Goal: Transaction & Acquisition: Purchase product/service

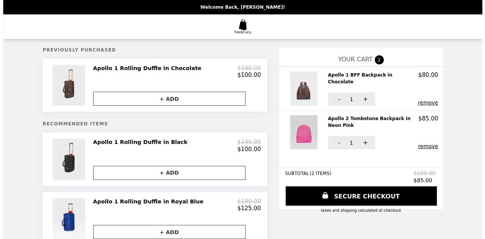
scroll to position [164, 0]
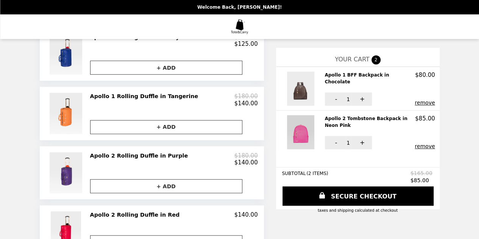
click at [287, 145] on img at bounding box center [301, 132] width 29 height 34
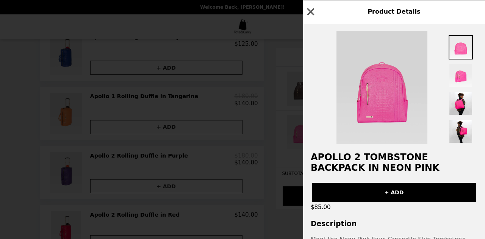
click at [372, 120] on img at bounding box center [381, 88] width 91 height 114
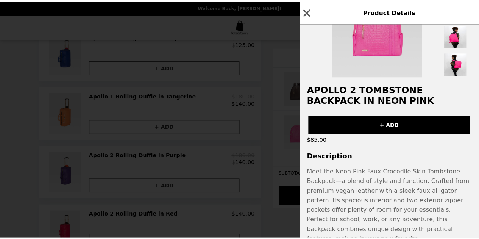
scroll to position [0, 0]
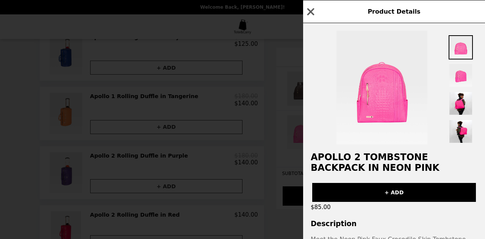
click at [271, 158] on div "Product Details Apollo 2 Tombstone Backpack in Neon Pink + ADD $85.00 Descripti…" at bounding box center [242, 119] width 485 height 239
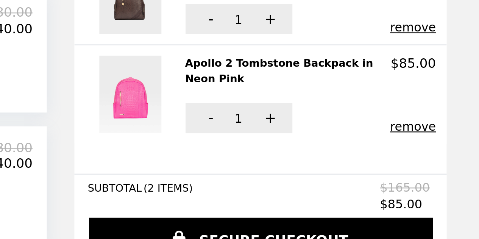
scroll to position [164, 0]
click at [430, 131] on div "**********" at bounding box center [239, 201] width 479 height 730
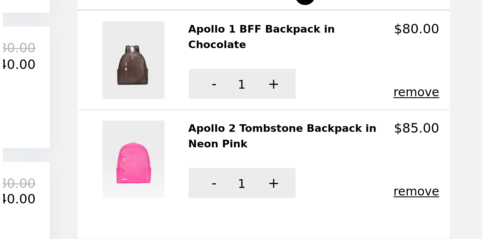
scroll to position [177, 0]
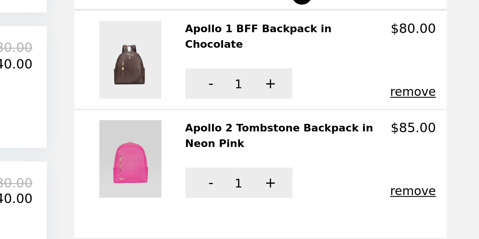
click at [287, 130] on img at bounding box center [301, 132] width 29 height 34
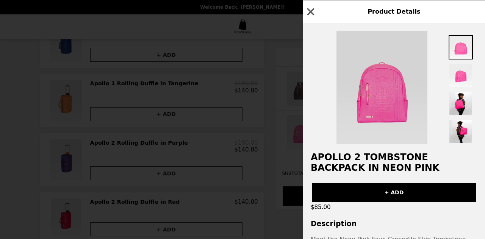
click at [313, 11] on icon "button" at bounding box center [310, 11] width 11 height 11
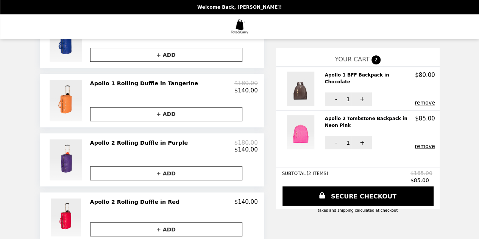
click at [334, 78] on h2 "Apollo 1 BFF Backpack in Chocolate" at bounding box center [370, 79] width 91 height 14
